Goal: Task Accomplishment & Management: Use online tool/utility

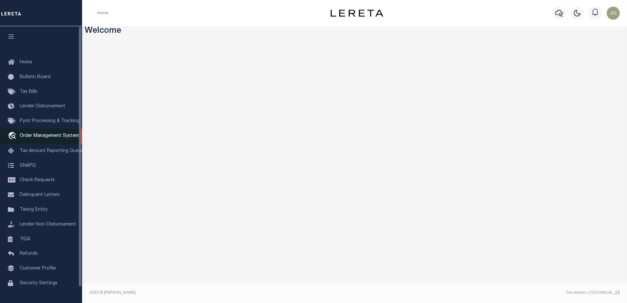
click at [35, 134] on link "travel_explore Order Management System" at bounding box center [41, 136] width 82 height 15
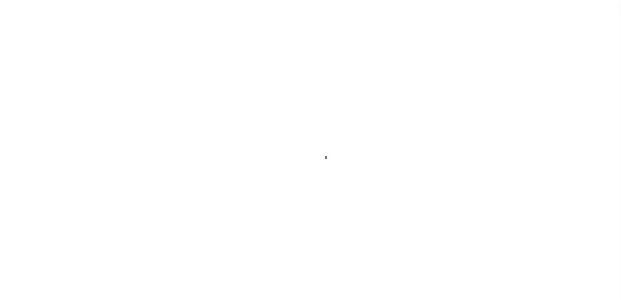
scroll to position [17, 0]
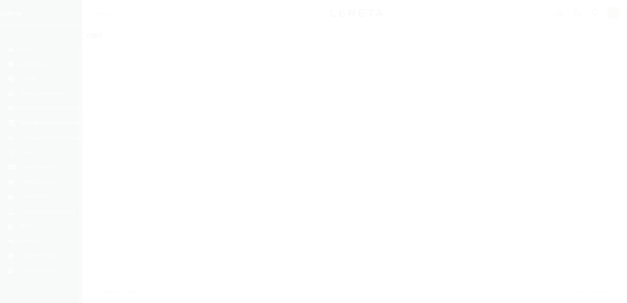
select select "200"
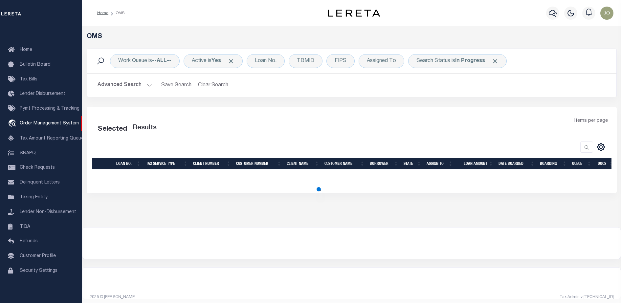
select select "200"
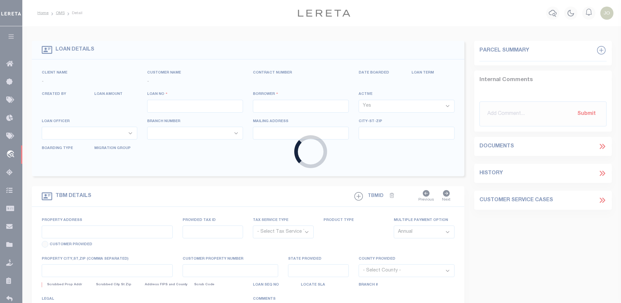
type input "714280550"
type input "BCM WHITE OAK RANCH"
select select
type input "ATTN: MICHELLE LYLE 8901 MONTICELLO DR"
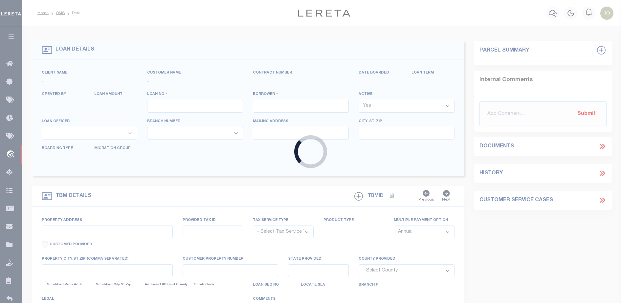
type input "TEXAS CITY TX 77591"
select select
select select "NonEscrow"
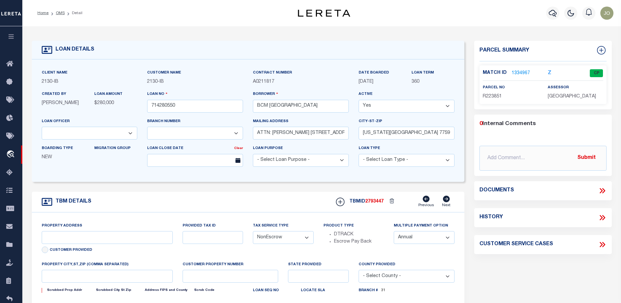
select select "2702"
drag, startPoint x: 278, startPoint y: 219, endPoint x: 539, endPoint y: 193, distance: 262.3
click at [539, 193] on div "Documents" at bounding box center [542, 191] width 127 height 9
click at [603, 187] on icon at bounding box center [602, 191] width 9 height 9
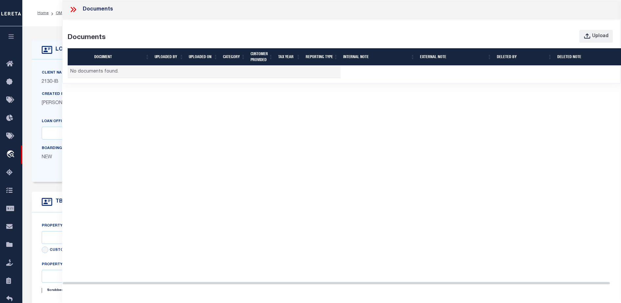
click at [603, 186] on div "Documents Documents Upload Document UPLOADED BY UPLOADED ON Category CUSTOMER P…" at bounding box center [341, 145] width 559 height 291
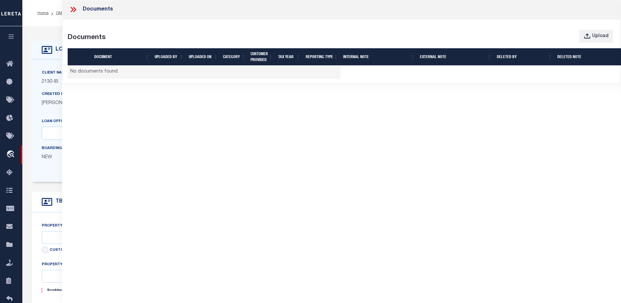
select select "7065"
type input "1214 9TH ST"
select select
type input "TEXAS CITY TX 77590"
type input "Texas"
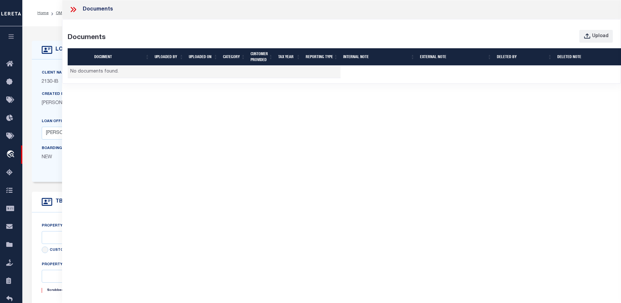
type input "[GEOGRAPHIC_DATA]"
select select
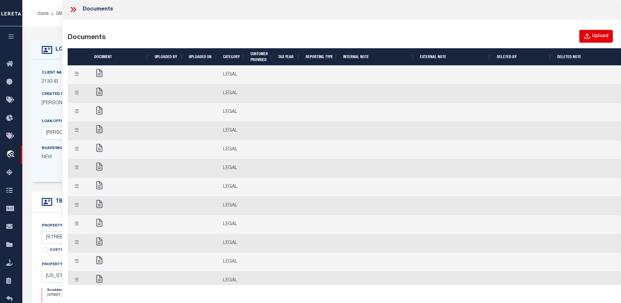
click at [587, 32] on button "Upload" at bounding box center [595, 36] width 33 height 13
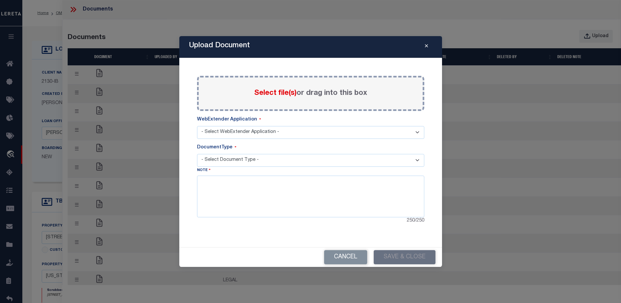
click at [301, 155] on select "- Select Document Type -" at bounding box center [310, 160] width 227 height 13
drag, startPoint x: 297, startPoint y: 158, endPoint x: 298, endPoint y: 150, distance: 7.3
click at [297, 158] on select "- Select Document Type -" at bounding box center [310, 160] width 227 height 13
click at [298, 144] on div "DocumentType" at bounding box center [310, 149] width 227 height 10
click at [297, 138] on select "- Select WebExtender Application - SERVICES BORROWER_CORRESPONDENCE" at bounding box center [310, 132] width 227 height 13
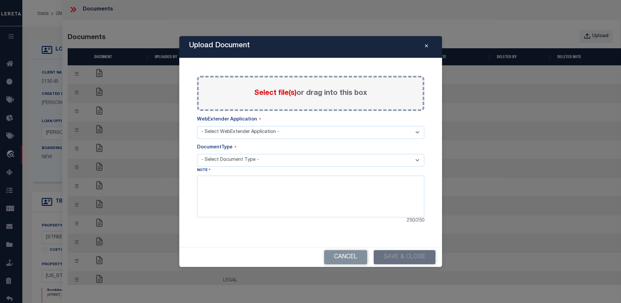
click at [296, 135] on select "- Select WebExtender Application - SERVICES BORROWER_CORRESPONDENCE" at bounding box center [310, 132] width 227 height 13
click at [197, 126] on select "- Select WebExtender Application - SERVICES BORROWER_CORRESPONDENCE" at bounding box center [310, 132] width 227 height 13
click at [295, 154] on select "- Select Document Type -" at bounding box center [310, 160] width 227 height 13
click at [297, 128] on select "- Select WebExtender Application - SERVICES BORROWER_CORRESPONDENCE" at bounding box center [310, 132] width 227 height 13
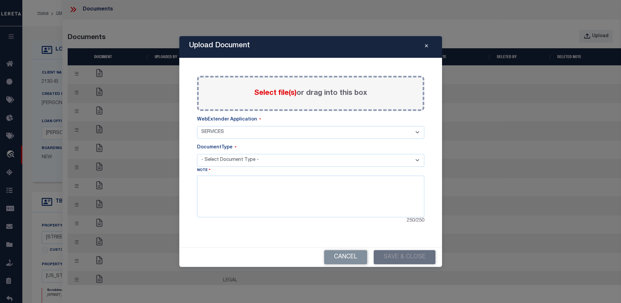
click at [197, 126] on select "- Select WebExtender Application - SERVICES BORROWER_CORRESPONDENCE" at bounding box center [310, 132] width 227 height 13
click at [294, 159] on select "- Select Document Type -" at bounding box center [310, 160] width 227 height 13
click at [266, 135] on select "- Select WebExtender Application - SERVICES BORROWER_CORRESPONDENCE" at bounding box center [310, 132] width 227 height 13
click at [197, 126] on select "- Select WebExtender Application - SERVICES BORROWER_CORRESPONDENCE" at bounding box center [310, 132] width 227 height 13
click at [255, 163] on select "- Select Document Type - PROOF OF DELINQUENT PAYMENT APPRAISAL NOTICE ATTORNEY …" at bounding box center [310, 160] width 227 height 13
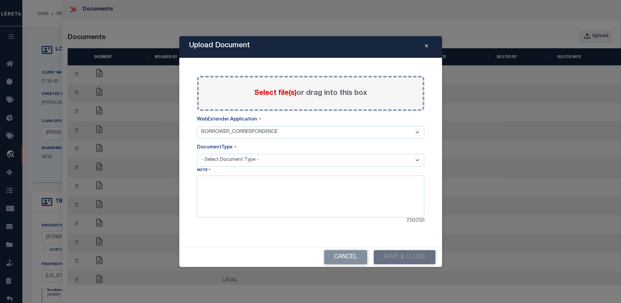
click at [256, 133] on select "- Select WebExtender Application - SERVICES BORROWER_CORRESPONDENCE" at bounding box center [310, 132] width 227 height 13
select select "6"
click at [197, 126] on select "- Select WebExtender Application - SERVICES BORROWER_CORRESPONDENCE" at bounding box center [310, 132] width 227 height 13
click at [268, 158] on select "- Select Document Type - TAX SERVICE DOCUMENTS LEGAL" at bounding box center [310, 160] width 227 height 13
select select "TAX"
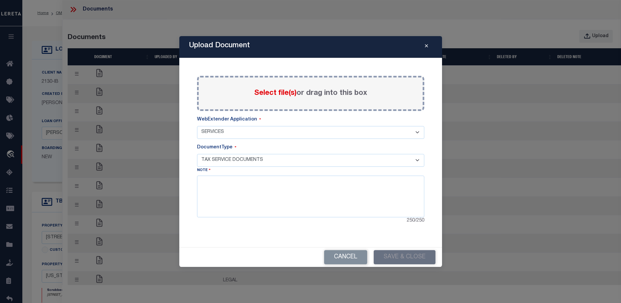
click at [197, 154] on select "- Select Document Type - TAX SERVICE DOCUMENTS LEGAL" at bounding box center [310, 160] width 227 height 13
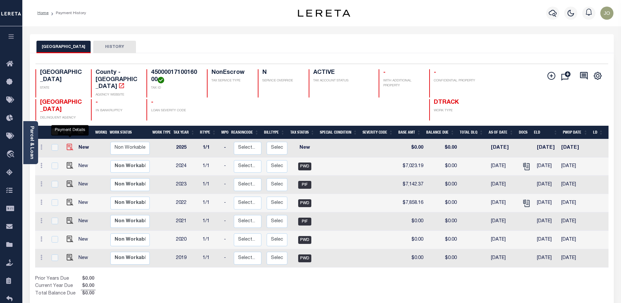
click at [69, 144] on img "" at bounding box center [70, 147] width 7 height 7
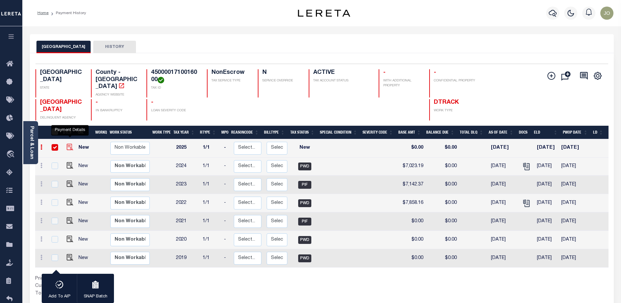
click at [70, 144] on img "" at bounding box center [70, 147] width 7 height 7
checkbox input "false"
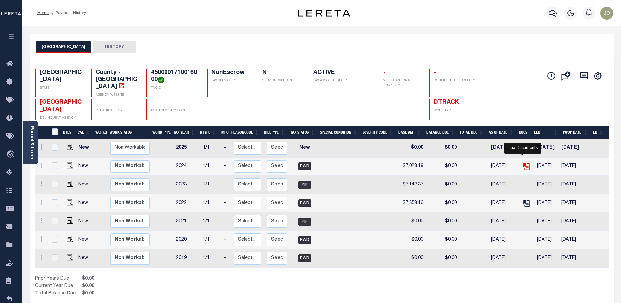
click at [523, 163] on icon "" at bounding box center [525, 165] width 5 height 5
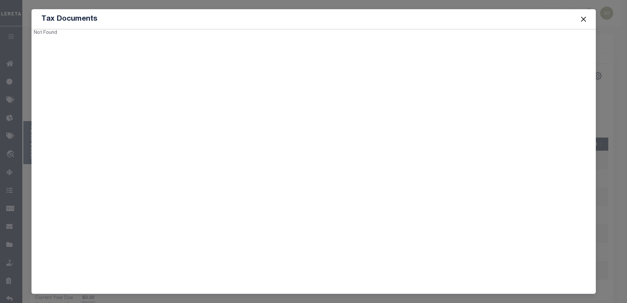
click at [613, 111] on div "Tax Documents Not Found" at bounding box center [313, 151] width 627 height 303
click at [582, 22] on button "Close" at bounding box center [583, 19] width 9 height 9
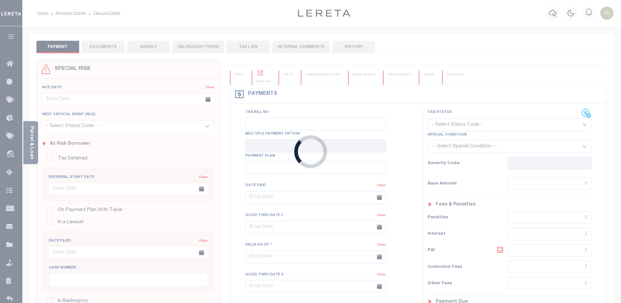
type input "[DATE]"
select select "NW2"
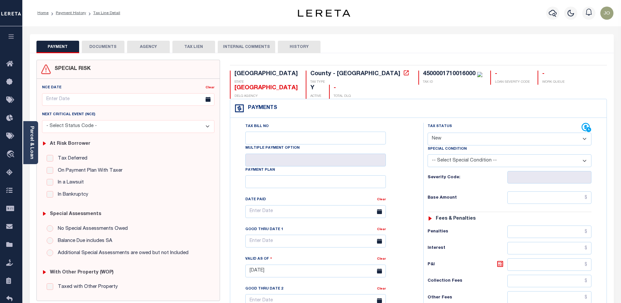
click at [99, 44] on button "DOCUMENTS" at bounding box center [103, 47] width 43 height 12
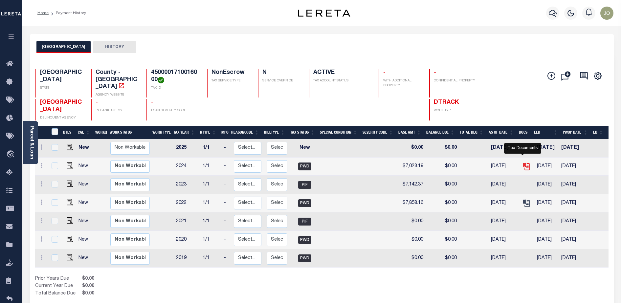
click at [523, 163] on icon "" at bounding box center [525, 165] width 5 height 5
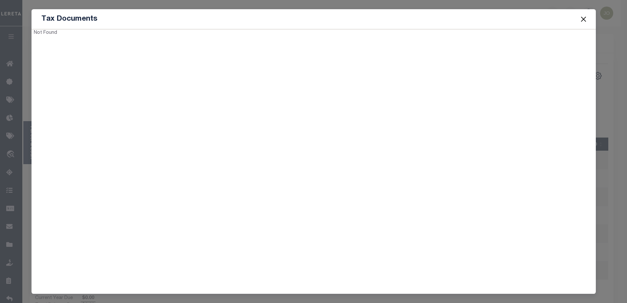
click at [582, 19] on button "Close" at bounding box center [583, 19] width 9 height 9
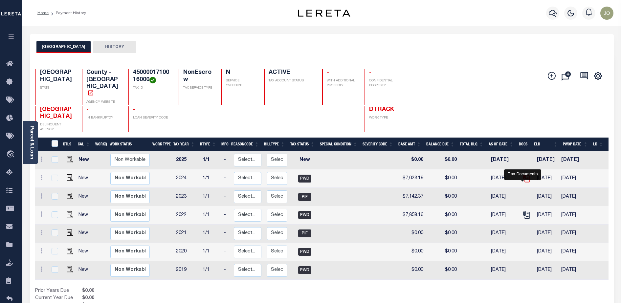
click at [525, 183] on icon "" at bounding box center [526, 178] width 9 height 9
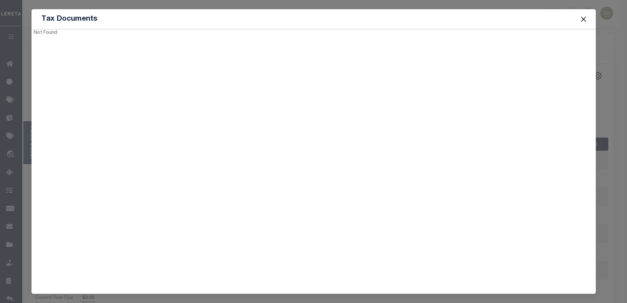
click at [215, 20] on div "Tax Documents" at bounding box center [314, 19] width 564 height 20
click at [217, 37] on div "Not Found" at bounding box center [170, 33] width 277 height 7
drag, startPoint x: 188, startPoint y: 24, endPoint x: 190, endPoint y: 18, distance: 6.1
click at [188, 24] on div "Tax Documents" at bounding box center [314, 19] width 564 height 20
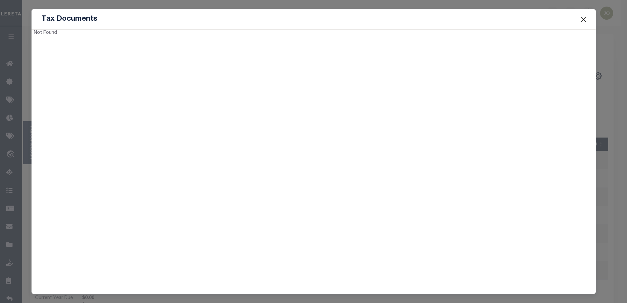
drag, startPoint x: 194, startPoint y: 11, endPoint x: 260, endPoint y: 10, distance: 65.4
click at [195, 11] on div "Tax Documents" at bounding box center [314, 19] width 564 height 20
click at [585, 19] on button "Close" at bounding box center [583, 19] width 9 height 9
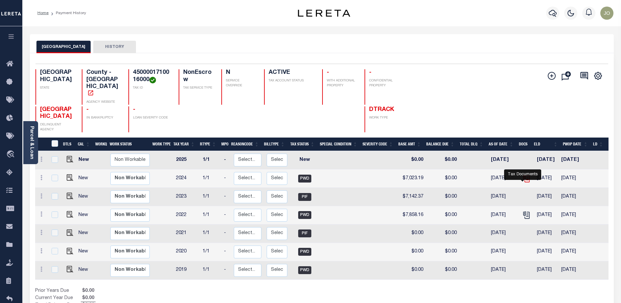
click at [524, 183] on icon "" at bounding box center [526, 178] width 9 height 9
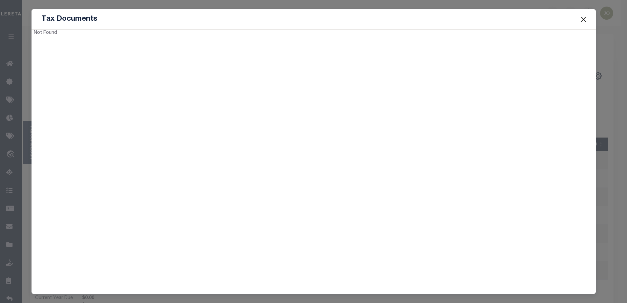
click at [582, 17] on button "Close" at bounding box center [583, 19] width 9 height 9
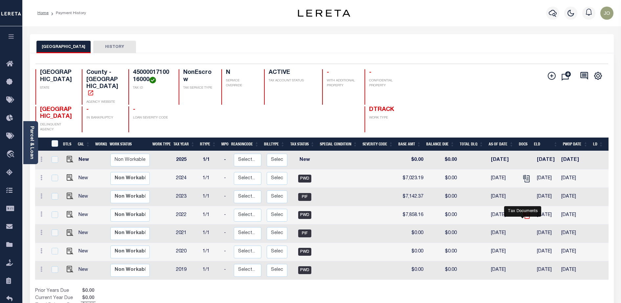
click at [526, 219] on icon "" at bounding box center [526, 215] width 9 height 9
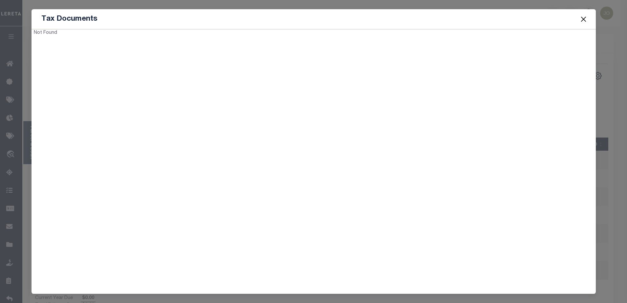
click at [583, 18] on button "Close" at bounding box center [583, 19] width 9 height 9
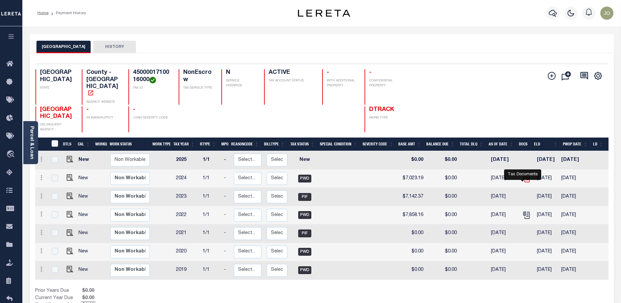
click at [526, 182] on icon "" at bounding box center [526, 178] width 5 height 7
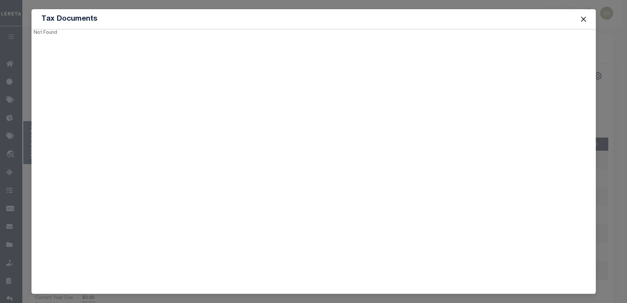
click at [580, 37] on div "Not Found" at bounding box center [314, 33] width 574 height 7
click at [582, 23] on button "Close" at bounding box center [583, 19] width 9 height 9
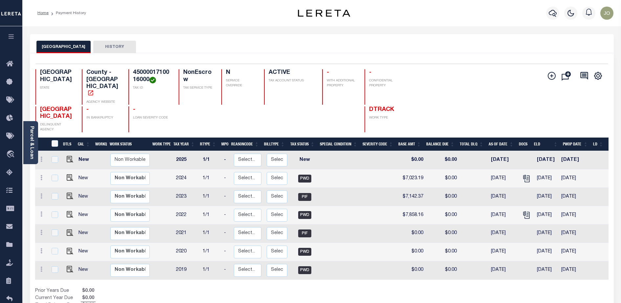
click at [421, 127] on div "Add Installment Line [GEOGRAPHIC_DATA]" at bounding box center [465, 100] width 286 height 63
click at [322, 159] on td at bounding box center [340, 160] width 43 height 18
checkbox input "true"
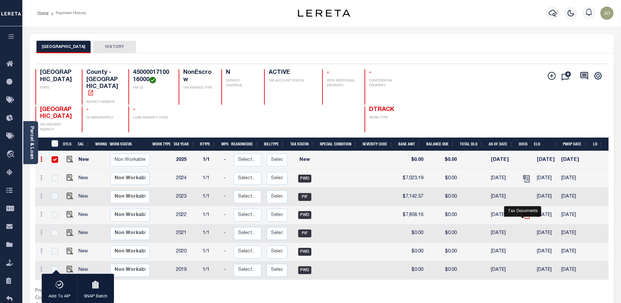
click at [522, 219] on icon "" at bounding box center [526, 215] width 9 height 9
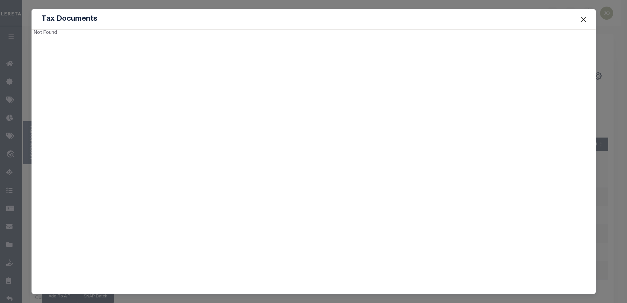
click at [284, 111] on div "Not Found" at bounding box center [314, 159] width 564 height 260
click at [588, 19] on span at bounding box center [583, 19] width 25 height 18
click at [584, 19] on button "Close" at bounding box center [583, 19] width 9 height 9
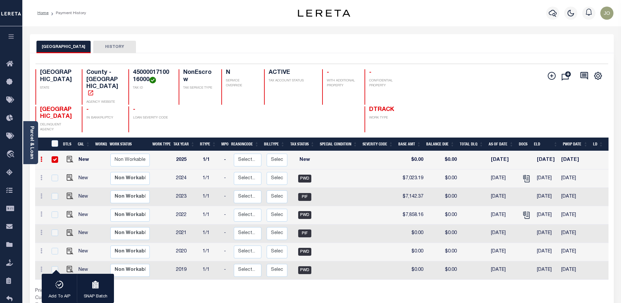
click at [88, 201] on td "New" at bounding box center [84, 197] width 17 height 18
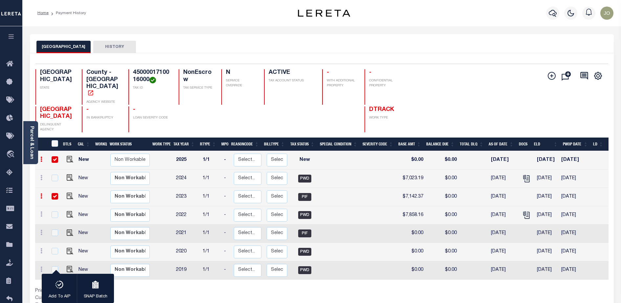
click at [88, 201] on td "New" at bounding box center [84, 197] width 17 height 18
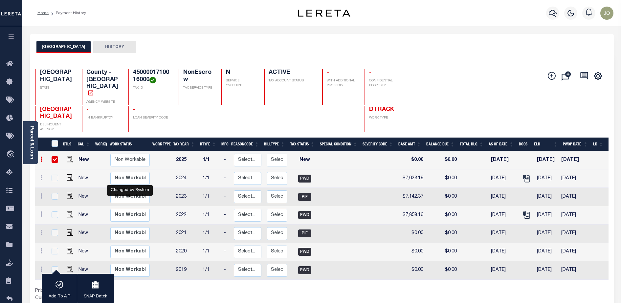
click at [105, 201] on td at bounding box center [100, 197] width 14 height 18
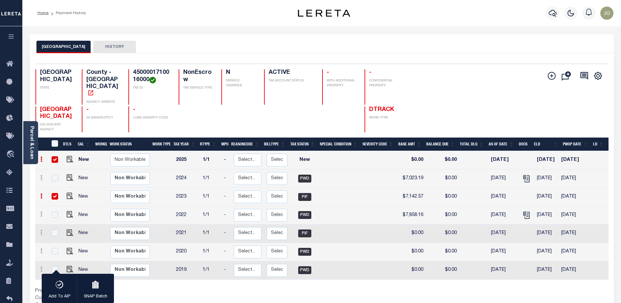
click at [89, 205] on td "New" at bounding box center [84, 197] width 17 height 18
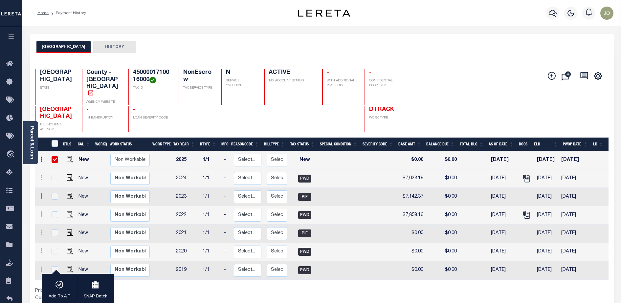
click at [40, 199] on icon at bounding box center [41, 195] width 2 height 5
click at [443, 203] on td "$0.00" at bounding box center [442, 197] width 33 height 18
checkbox input "false"
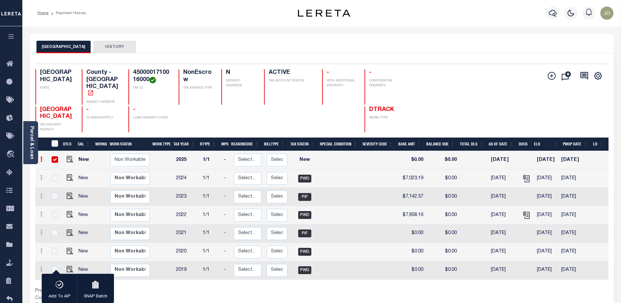
drag, startPoint x: 443, startPoint y: 203, endPoint x: 490, endPoint y: 192, distance: 48.3
click at [490, 188] on td "[DATE]" at bounding box center [503, 178] width 30 height 18
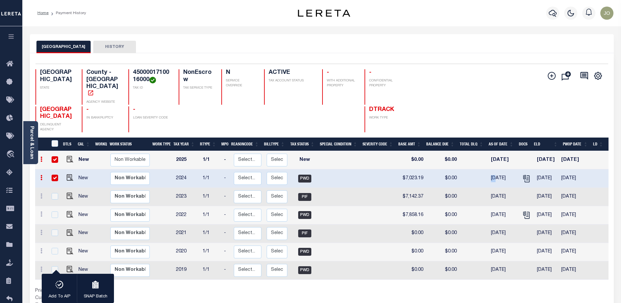
click at [490, 188] on td "[DATE]" at bounding box center [503, 178] width 30 height 18
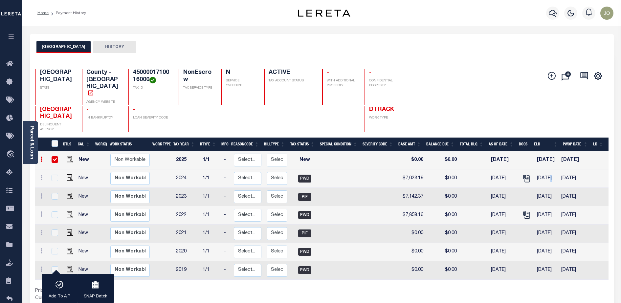
drag, startPoint x: 490, startPoint y: 192, endPoint x: 546, endPoint y: 185, distance: 56.5
click at [546, 185] on td "[DATE]" at bounding box center [546, 178] width 25 height 18
checkbox input "true"
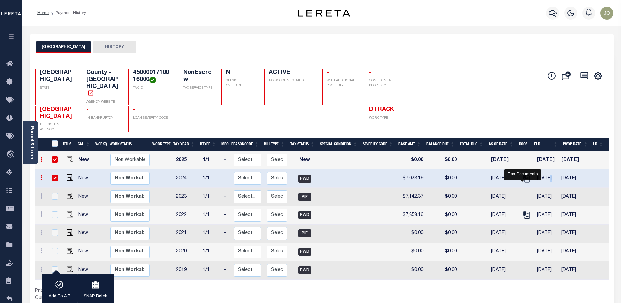
drag, startPoint x: 546, startPoint y: 185, endPoint x: 522, endPoint y: 186, distance: 24.6
click at [522, 183] on icon "" at bounding box center [526, 178] width 9 height 9
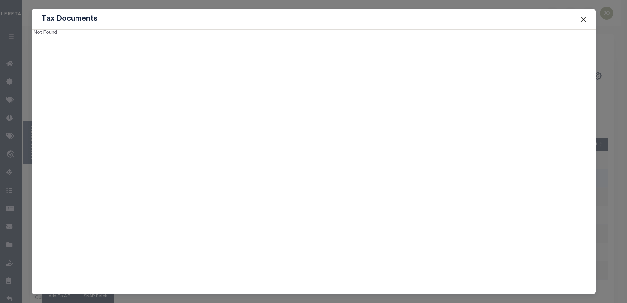
drag, startPoint x: 367, startPoint y: 116, endPoint x: 92, endPoint y: 56, distance: 281.8
click at [207, 156] on div "Not Found" at bounding box center [314, 159] width 564 height 260
click at [36, 35] on div "Not Found" at bounding box center [170, 33] width 277 height 7
click at [248, 8] on div "Tax Documents Not Found" at bounding box center [313, 151] width 627 height 303
click at [250, 5] on div "Tax Documents Not Found" at bounding box center [313, 151] width 627 height 303
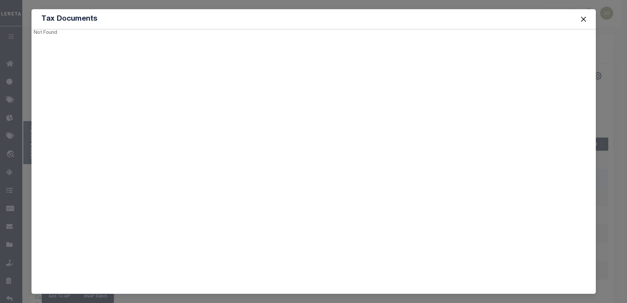
drag, startPoint x: 250, startPoint y: 1, endPoint x: 321, endPoint y: 0, distance: 70.9
click at [251, 1] on div "Tax Documents Not Found" at bounding box center [313, 151] width 627 height 303
click at [584, 16] on button "Close" at bounding box center [583, 19] width 9 height 9
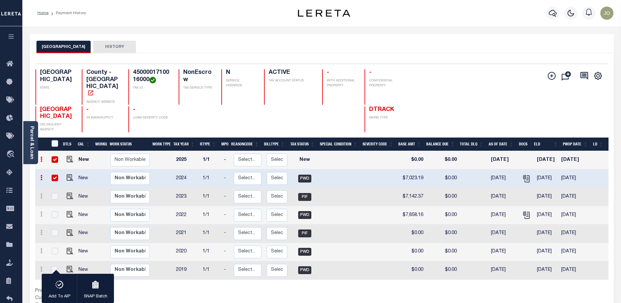
click at [390, 206] on td at bounding box center [380, 197] width 36 height 18
checkbox input "true"
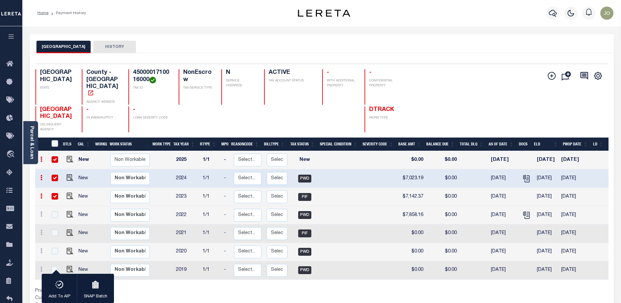
click at [316, 188] on td "PWD" at bounding box center [305, 178] width 30 height 18
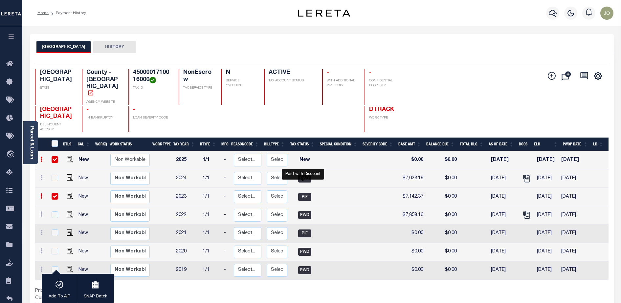
click at [303, 183] on span "PWD" at bounding box center [304, 179] width 13 height 8
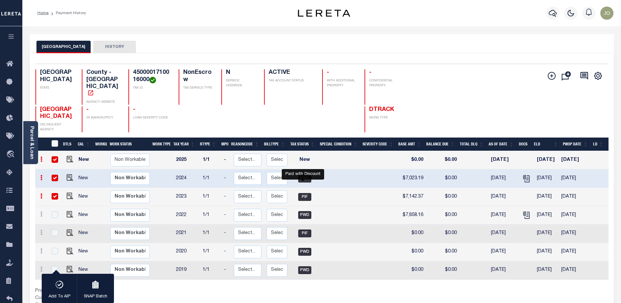
click at [298, 183] on span "PWD" at bounding box center [304, 179] width 13 height 8
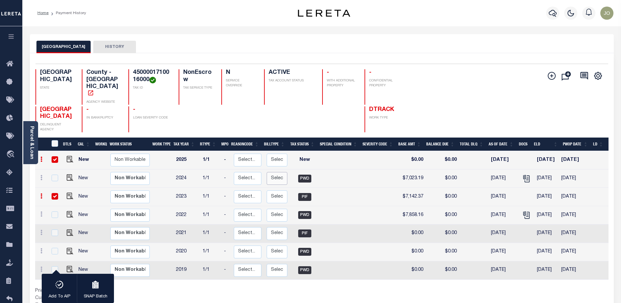
click at [278, 185] on select "Select... Regular Delinquent Supplemental Corrected/Adjusted Bill - Re-Report C…" at bounding box center [277, 178] width 21 height 13
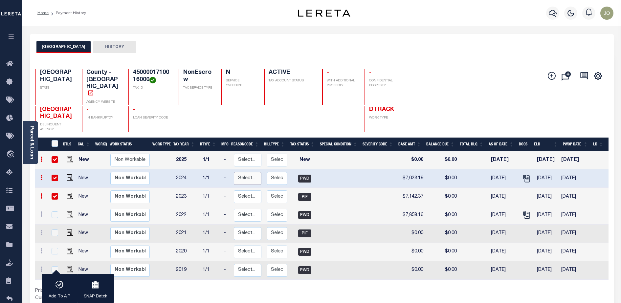
click at [243, 185] on select "Select... Payment Reversal Taxable Value Change Assessment Change Occupancy Tax…" at bounding box center [248, 178] width 28 height 13
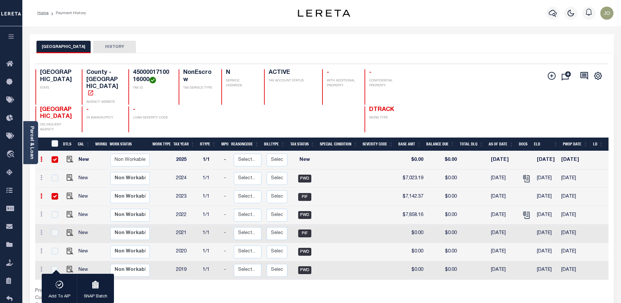
click at [220, 188] on td "1/1" at bounding box center [210, 178] width 21 height 18
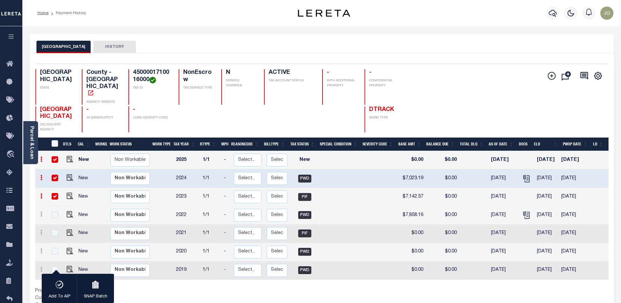
click at [200, 188] on td "1/1" at bounding box center [210, 178] width 21 height 18
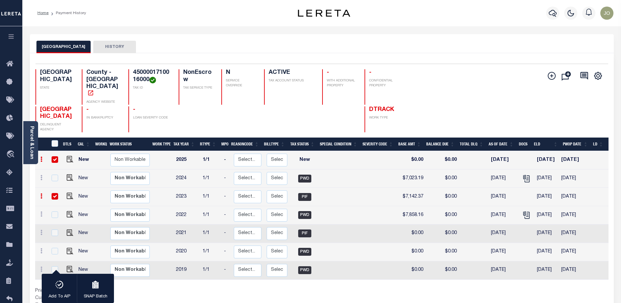
click at [204, 187] on td "1/1" at bounding box center [210, 178] width 21 height 18
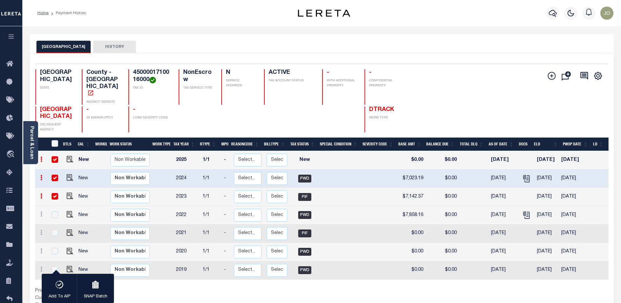
click at [154, 187] on td at bounding box center [162, 178] width 21 height 18
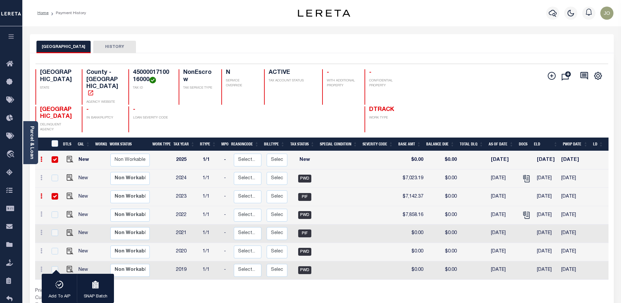
drag, startPoint x: 102, startPoint y: 188, endPoint x: 72, endPoint y: 187, distance: 30.3
click at [101, 188] on td at bounding box center [100, 178] width 14 height 18
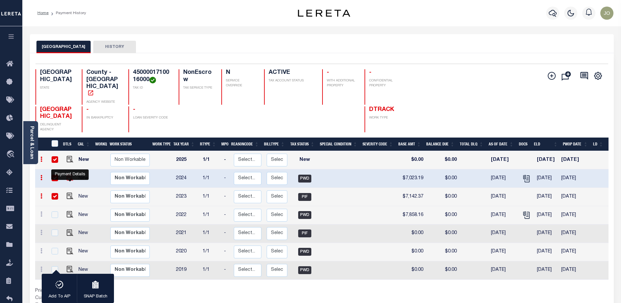
click at [72, 181] on img "" at bounding box center [70, 177] width 7 height 7
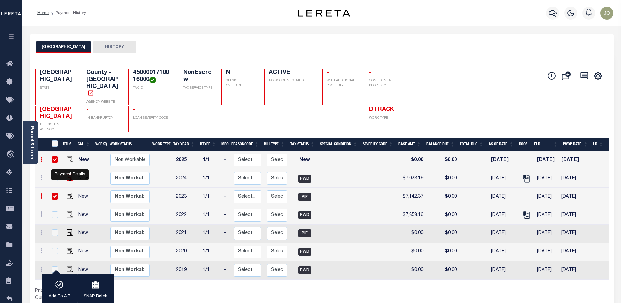
click at [70, 181] on img "" at bounding box center [70, 177] width 7 height 7
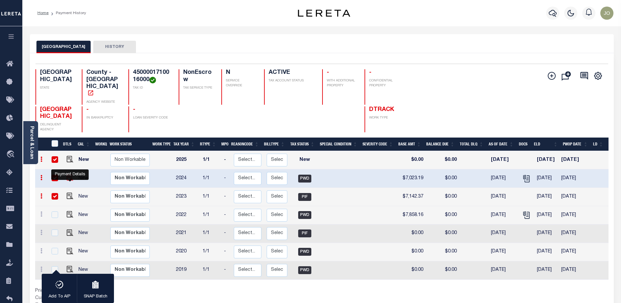
click at [70, 181] on img "" at bounding box center [70, 177] width 7 height 7
checkbox input "false"
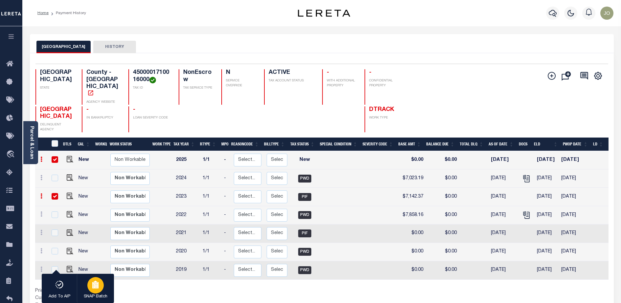
click at [102, 287] on div "button" at bounding box center [95, 285] width 16 height 16
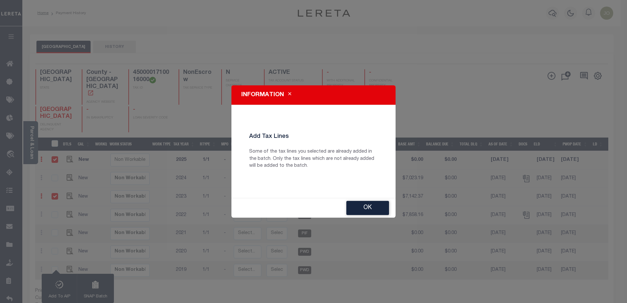
click at [379, 208] on button "Ok" at bounding box center [367, 208] width 43 height 14
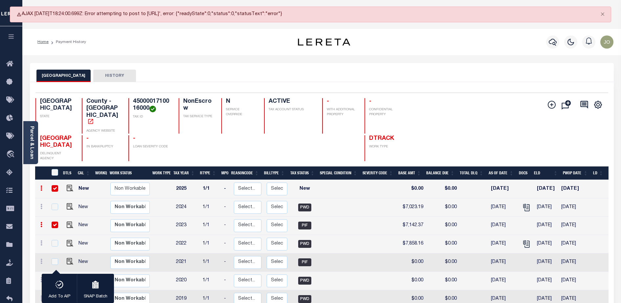
click at [58, 284] on icon "button" at bounding box center [59, 285] width 9 height 8
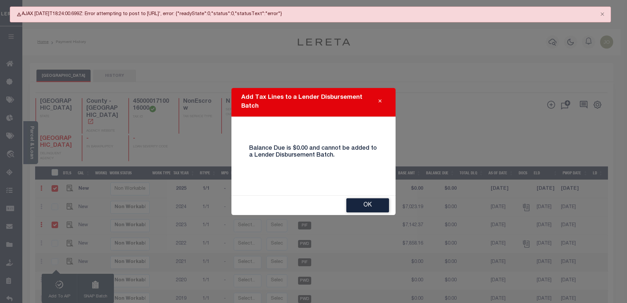
click at [381, 97] on div "Add Tax Lines to a Lender Disbursement Batch" at bounding box center [313, 102] width 164 height 29
click at [380, 99] on button "Close" at bounding box center [379, 102] width 11 height 8
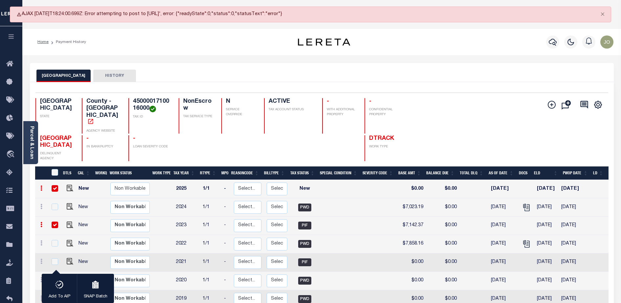
click at [380, 99] on div "Add Installment Line [GEOGRAPHIC_DATA]" at bounding box center [465, 129] width 286 height 63
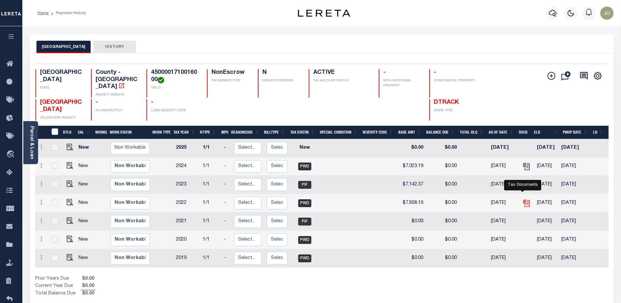
click at [522, 199] on icon "" at bounding box center [526, 203] width 9 height 9
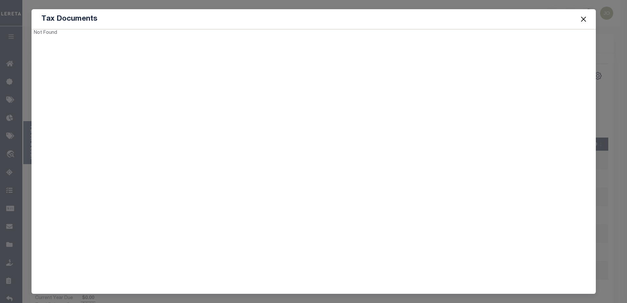
click at [190, 180] on div "Not Found" at bounding box center [314, 159] width 564 height 260
click at [194, 55] on div "Not Found" at bounding box center [314, 159] width 564 height 260
click at [194, 37] on div "Not Found" at bounding box center [170, 33] width 277 height 7
drag, startPoint x: 266, startPoint y: 220, endPoint x: 583, endPoint y: 18, distance: 376.3
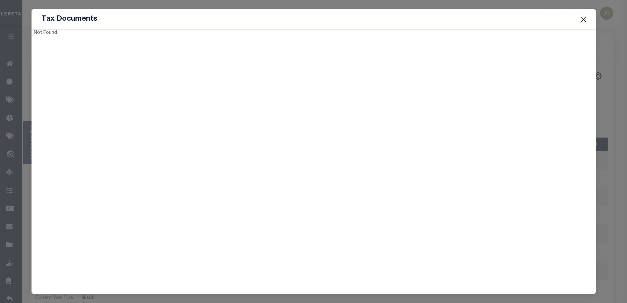
click at [583, 18] on button "Close" at bounding box center [583, 19] width 9 height 9
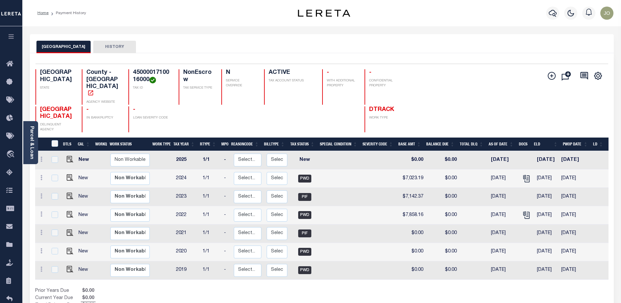
drag, startPoint x: 387, startPoint y: 116, endPoint x: 384, endPoint y: 117, distance: 3.3
click at [386, 116] on div "Add Installment Line [GEOGRAPHIC_DATA]" at bounding box center [465, 100] width 286 height 63
drag, startPoint x: 521, startPoint y: 226, endPoint x: 426, endPoint y: 104, distance: 154.4
click at [426, 104] on div "Add Installment Line [GEOGRAPHIC_DATA]" at bounding box center [465, 100] width 286 height 63
click at [431, 127] on div "Add Installment Line [GEOGRAPHIC_DATA]" at bounding box center [465, 100] width 286 height 63
